Goal: Information Seeking & Learning: Stay updated

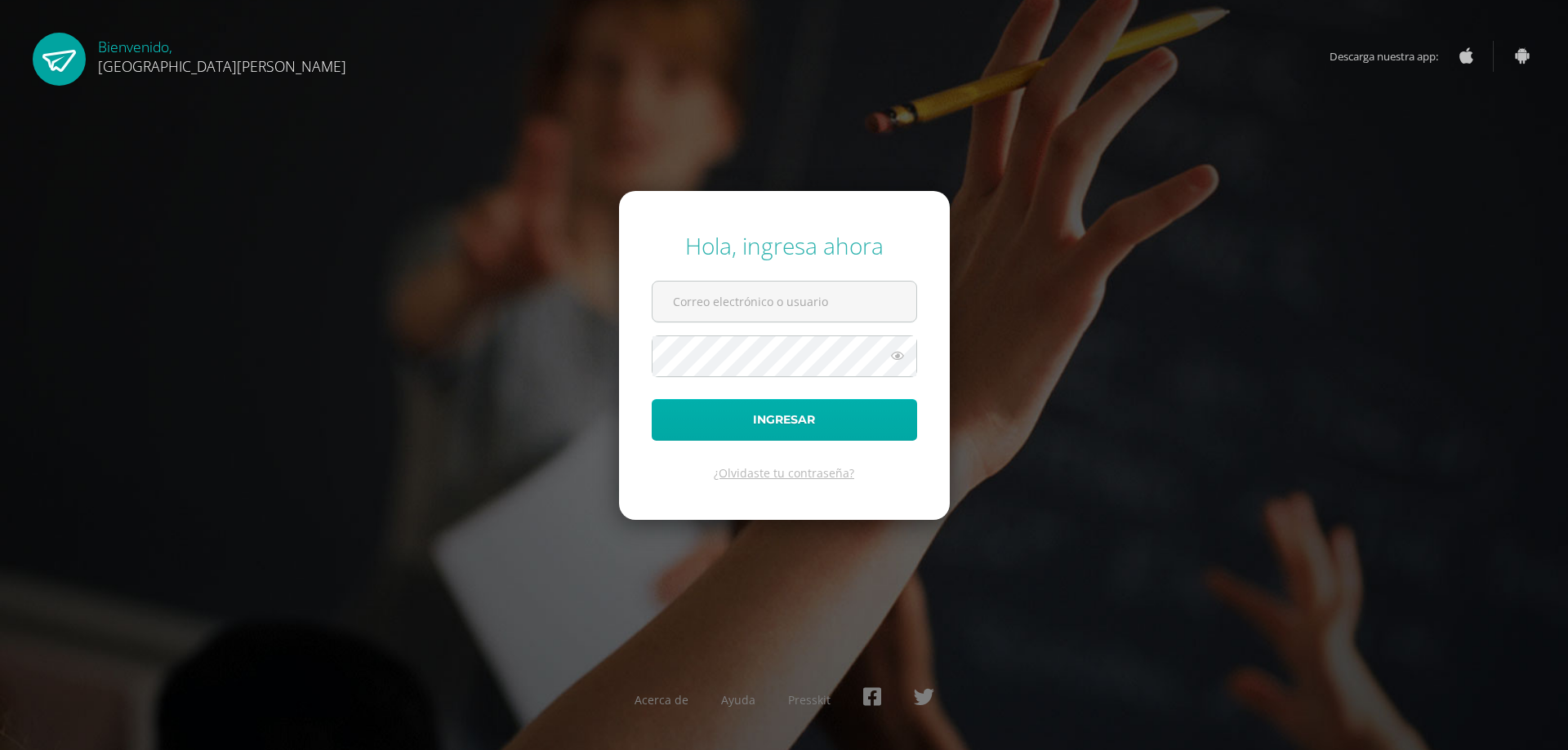
type input "c630@bilinguesanjuan.edu.gt"
click at [797, 425] on button "Ingresar" at bounding box center [784, 420] width 266 height 42
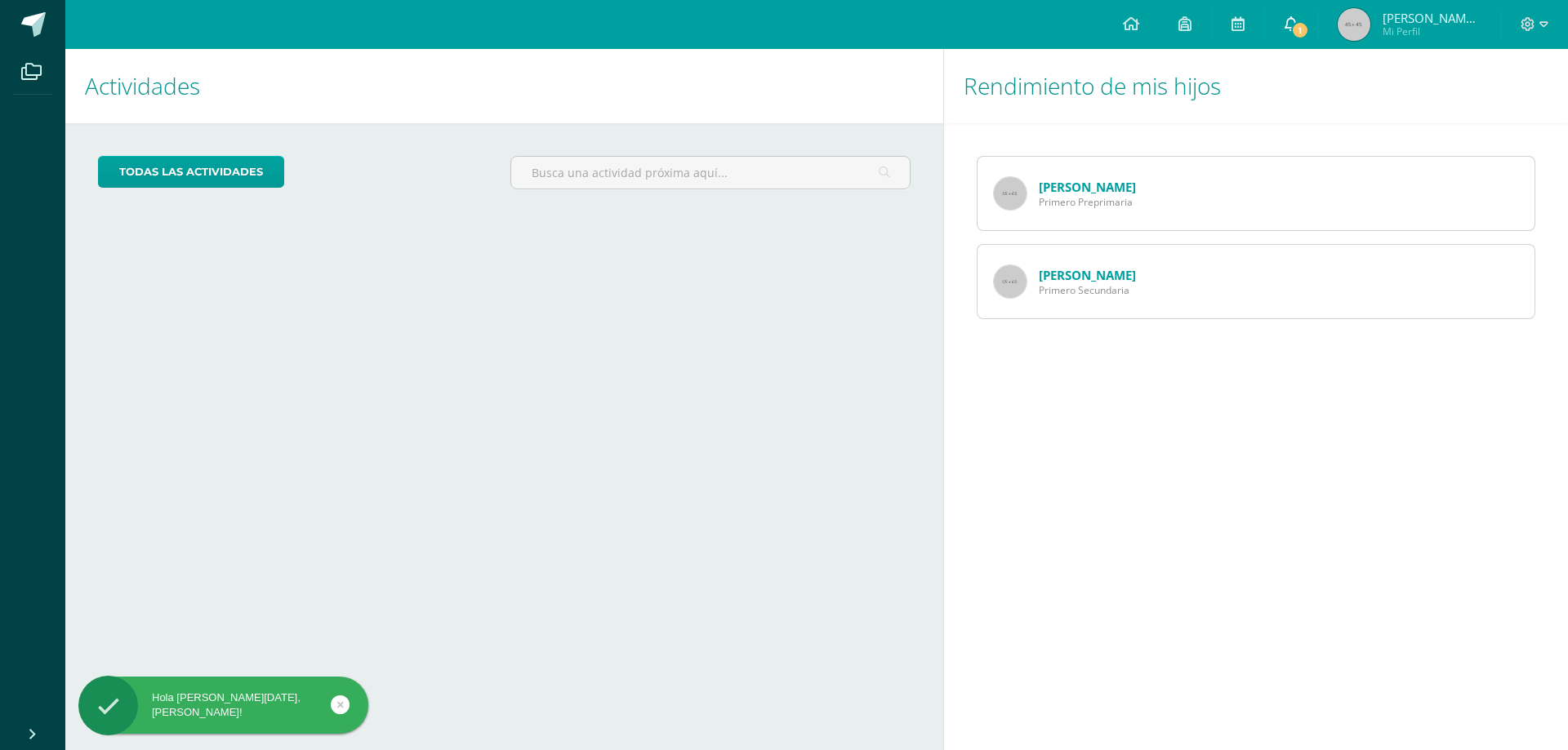
click at [1309, 28] on span "1" at bounding box center [1299, 30] width 18 height 18
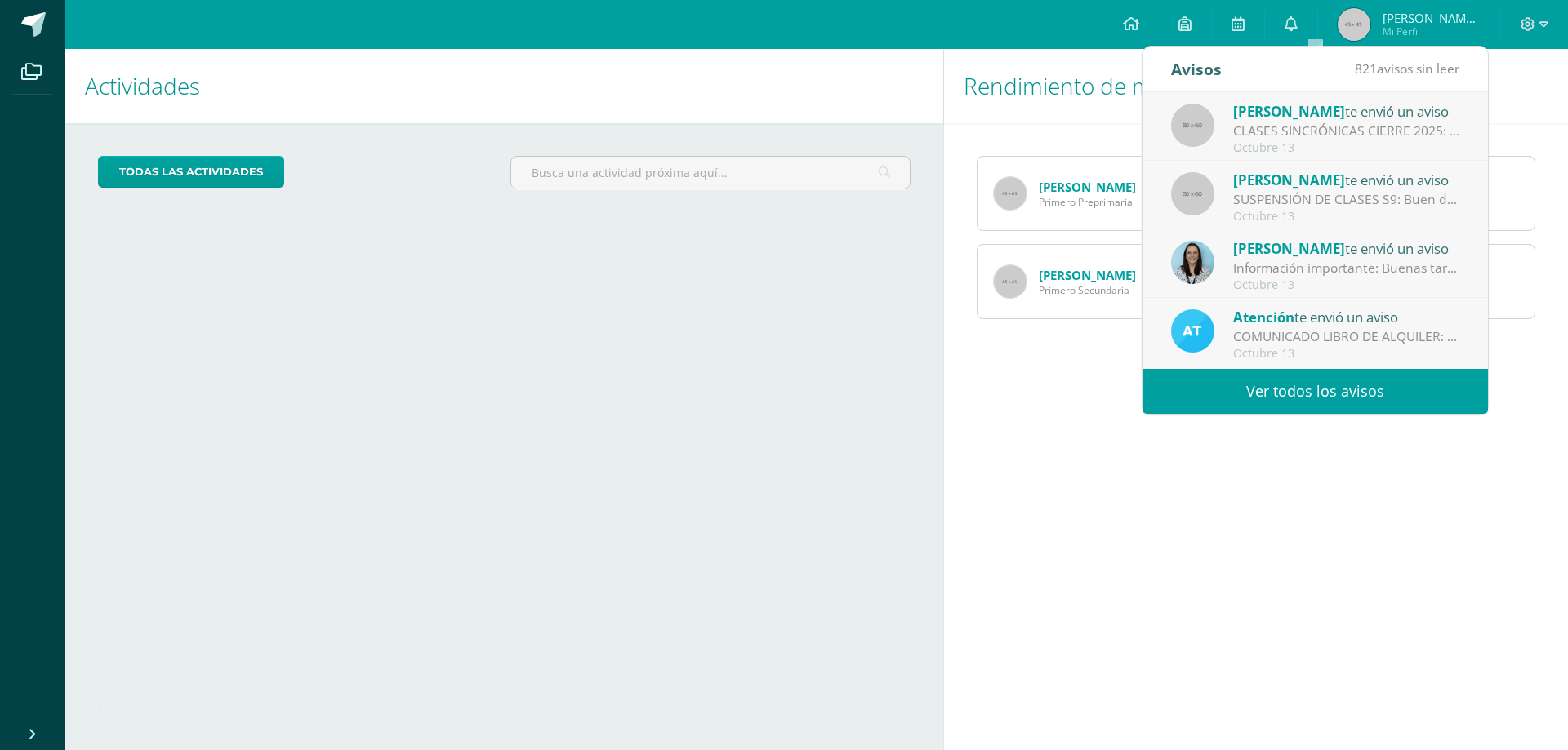
click at [1302, 132] on div "CLASES SINCRÓNICAS CIERRE 2025: Buenas noches estimado papitos de Primero Prima…" at bounding box center [1346, 131] width 227 height 19
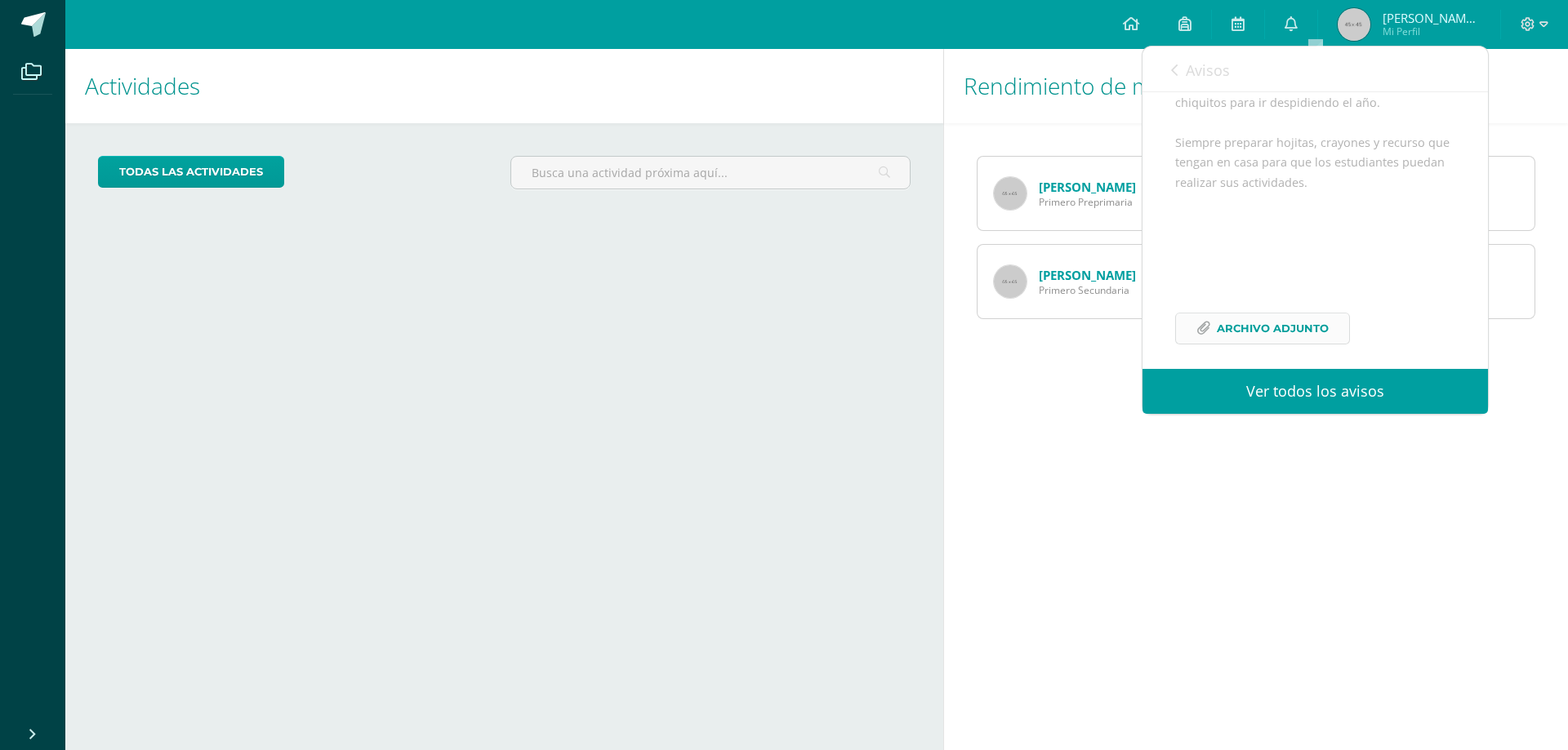
scroll to position [378, 0]
click at [1303, 390] on link "Ver todos los avisos" at bounding box center [1314, 391] width 345 height 45
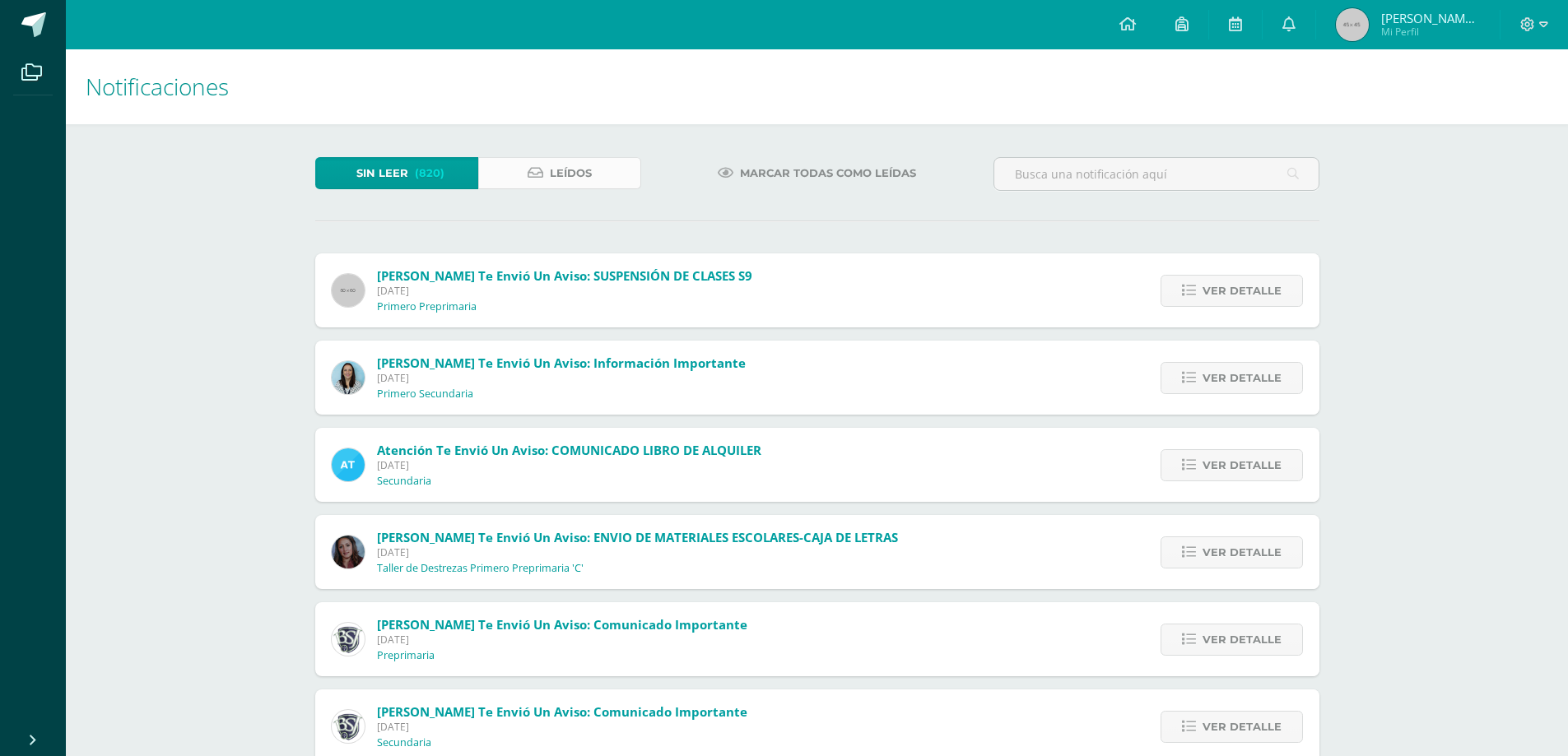
click at [583, 179] on span "Leídos" at bounding box center [570, 173] width 42 height 30
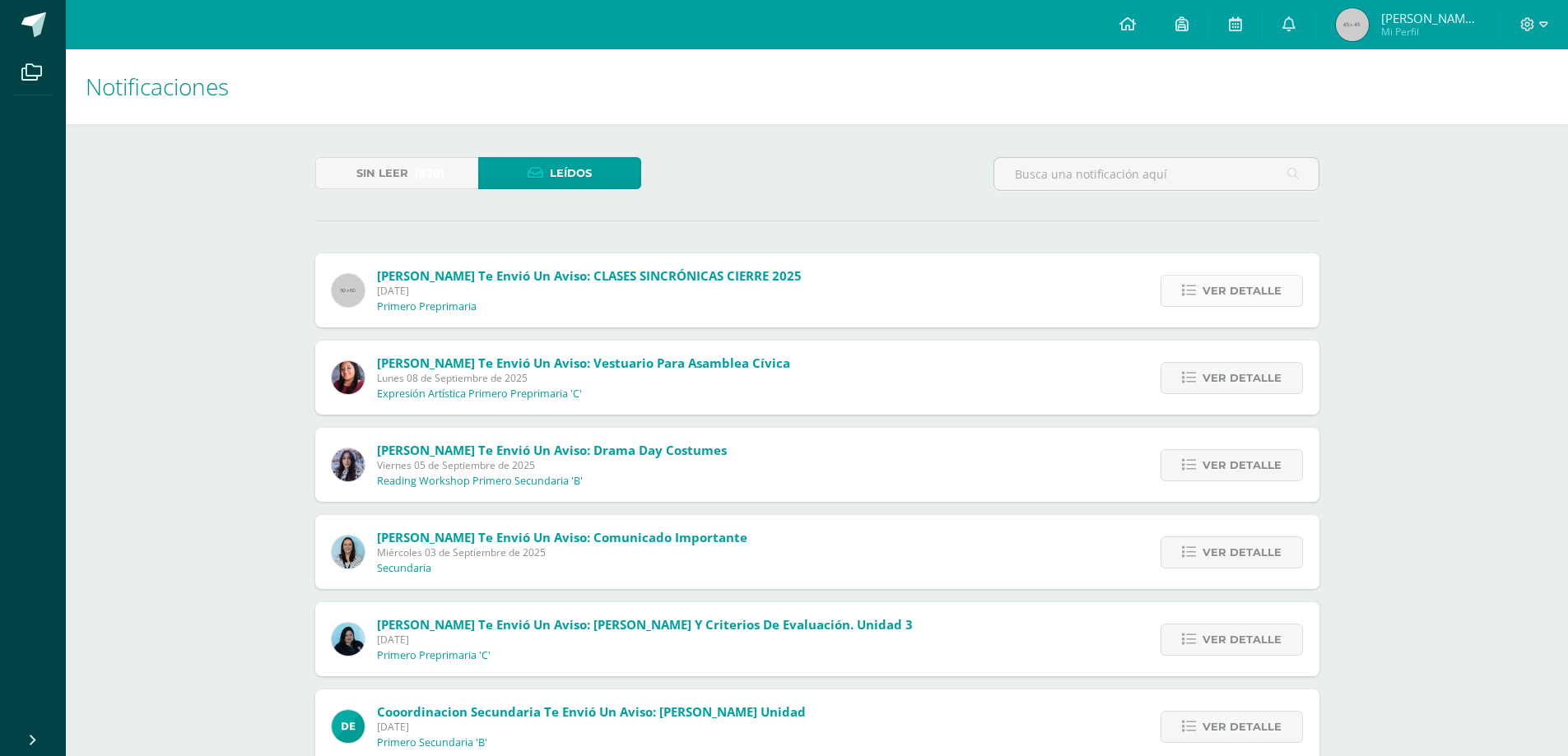
click at [1246, 295] on span "Ver detalle" at bounding box center [1242, 290] width 79 height 30
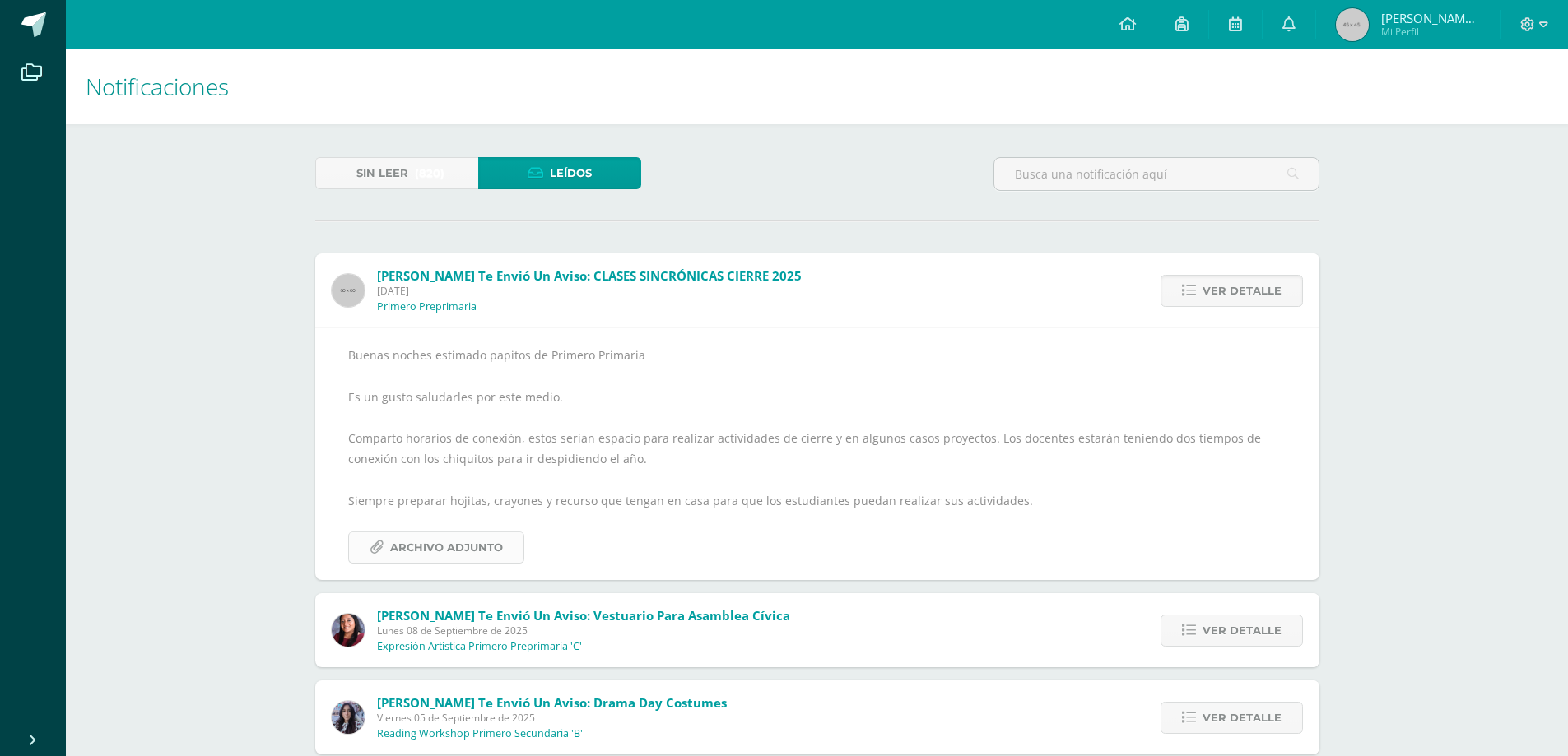
click at [433, 548] on span "Archivo Adjunto" at bounding box center [447, 548] width 113 height 30
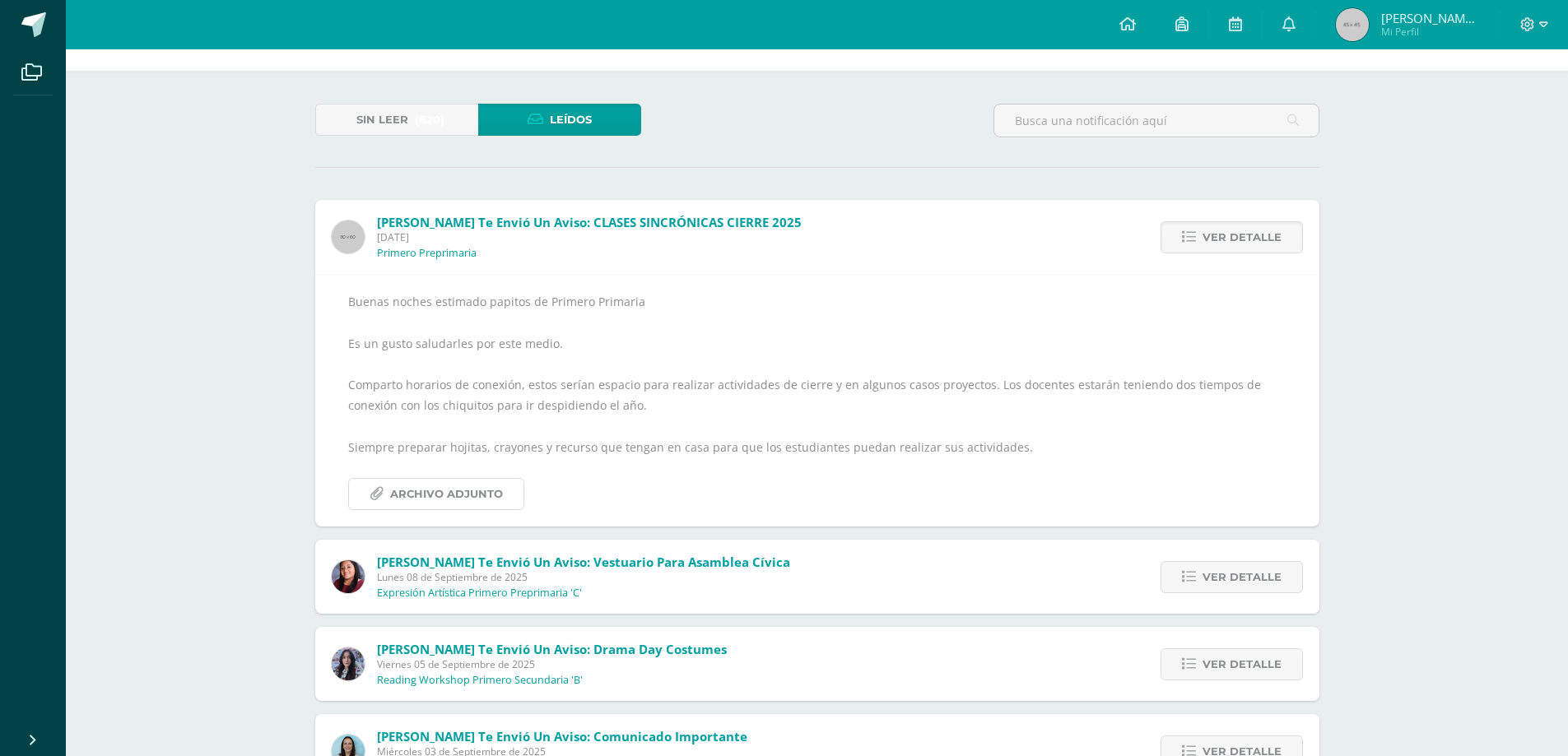
scroll to position [82, 0]
